Goal: Find specific page/section: Locate a particular part of the current website

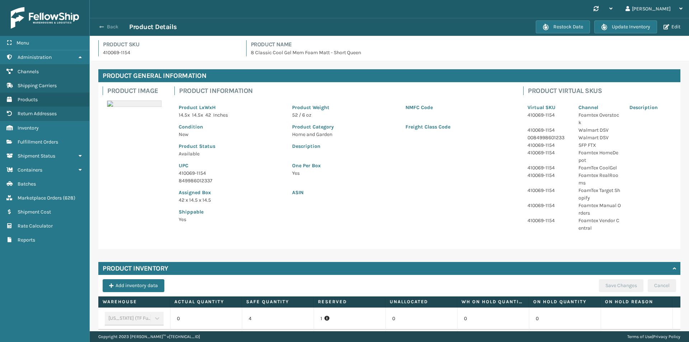
scroll to position [212, 0]
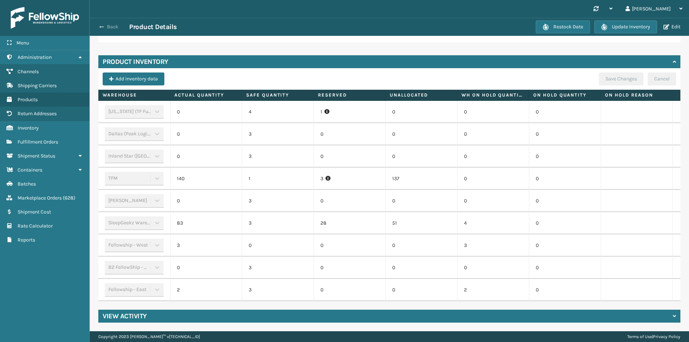
click at [109, 27] on button "Back" at bounding box center [112, 27] width 33 height 6
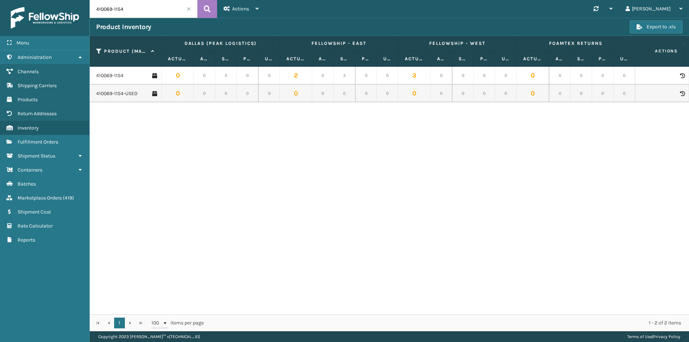
drag, startPoint x: 143, startPoint y: 9, endPoint x: 85, endPoint y: 8, distance: 58.5
click at [85, 0] on div "Menu Administration Channels Shipping Carriers Products Return Addresses Invent…" at bounding box center [344, 0] width 689 height 0
click at [207, 9] on icon at bounding box center [207, 9] width 7 height 11
click at [113, 75] on link "410069-1154" at bounding box center [109, 75] width 27 height 7
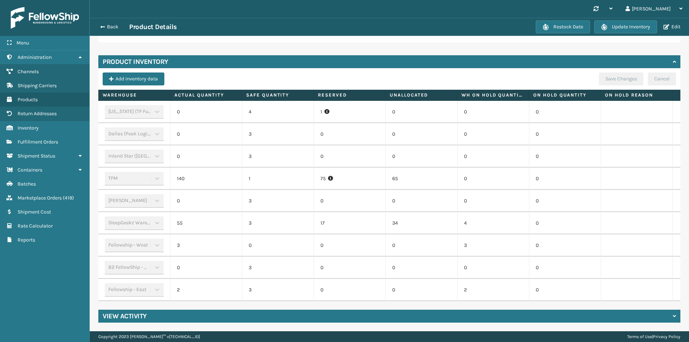
scroll to position [212, 0]
click at [109, 26] on button "Back" at bounding box center [112, 27] width 33 height 6
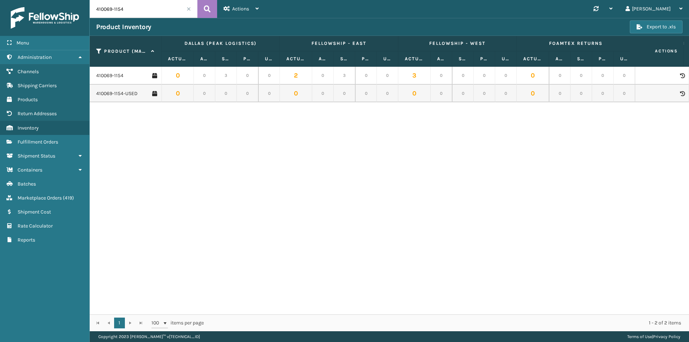
drag, startPoint x: 143, startPoint y: 7, endPoint x: 81, endPoint y: 6, distance: 62.1
click at [81, 0] on div "Menu Administration Channels Shipping Carriers Products Return Addresses Invent…" at bounding box center [344, 0] width 689 height 0
paste input "167-1130"
type input "410167-1130"
click at [210, 7] on icon at bounding box center [207, 9] width 7 height 11
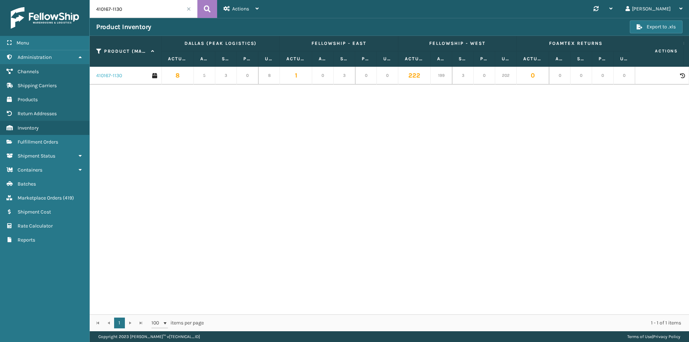
click at [107, 76] on link "410167-1130" at bounding box center [109, 75] width 26 height 7
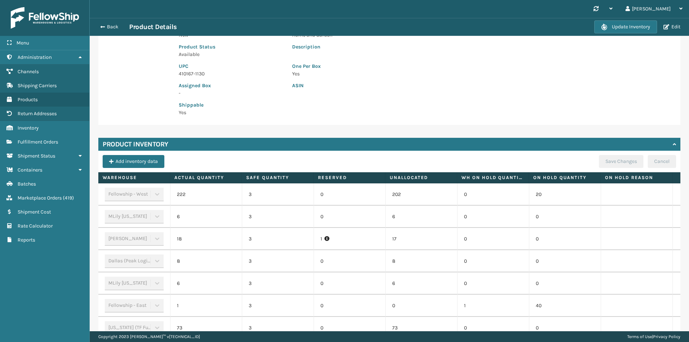
scroll to position [143, 0]
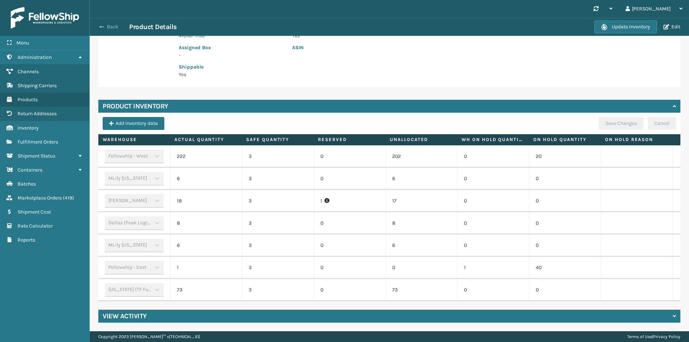
click at [112, 27] on button "Back" at bounding box center [112, 27] width 33 height 6
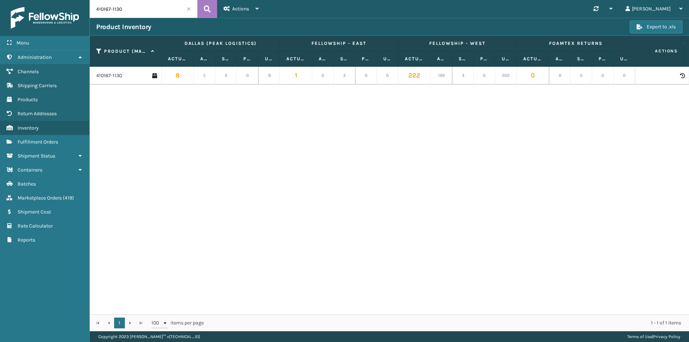
drag, startPoint x: 141, startPoint y: 8, endPoint x: 82, endPoint y: 9, distance: 59.2
click at [82, 0] on div "Menu Administration Channels Shipping Carriers Products Return Addresses Invent…" at bounding box center [344, 0] width 689 height 0
paste input "07-115"
type input "410107-1150"
click at [211, 11] on button at bounding box center [207, 9] width 20 height 18
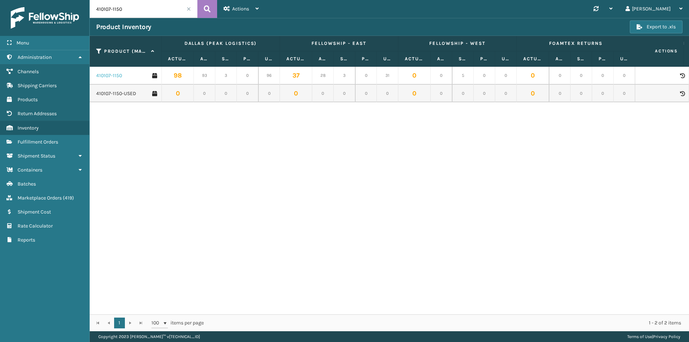
click at [108, 74] on link "410107-1150" at bounding box center [109, 75] width 26 height 7
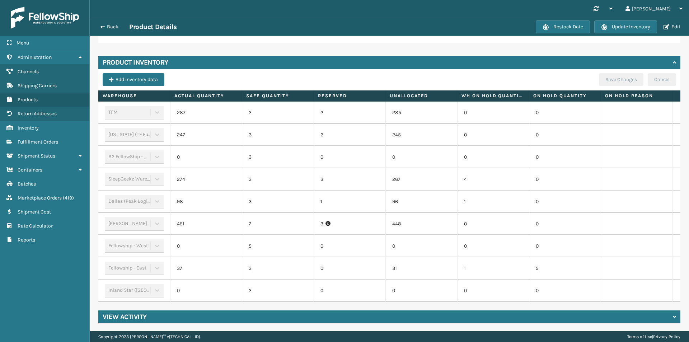
scroll to position [197, 0]
